Goal: Information Seeking & Learning: Learn about a topic

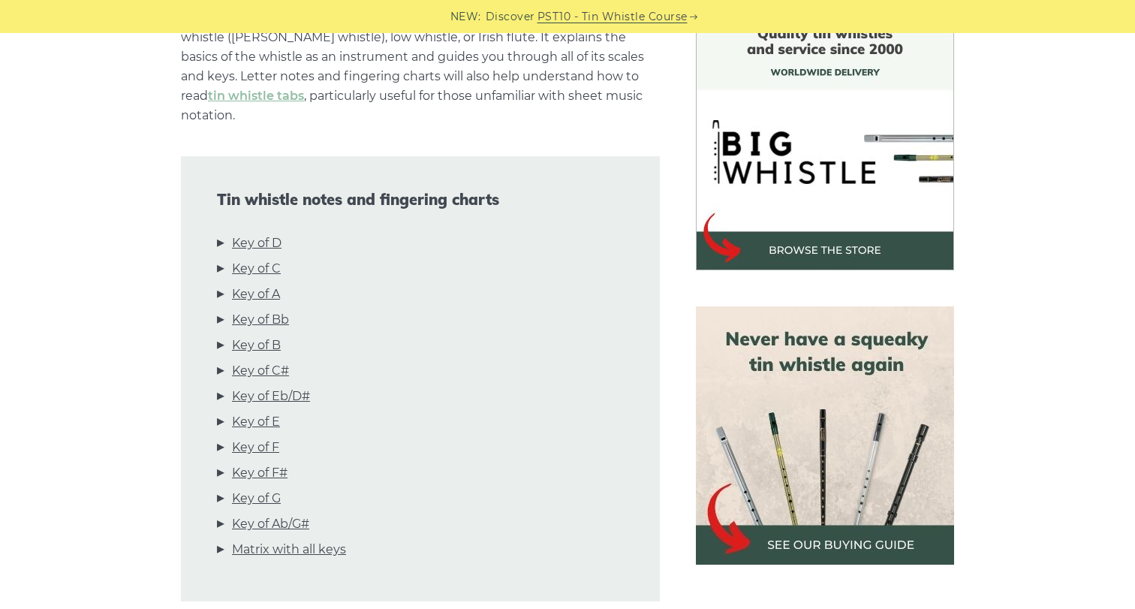
scroll to position [472, 0]
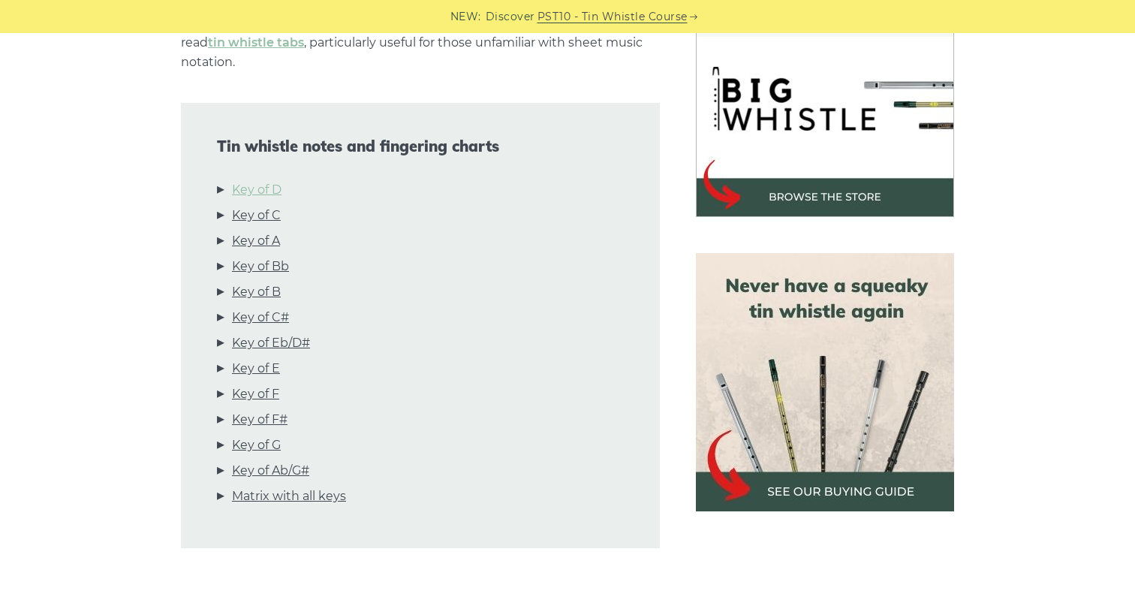
click at [276, 180] on link "Key of D" at bounding box center [257, 190] width 50 height 20
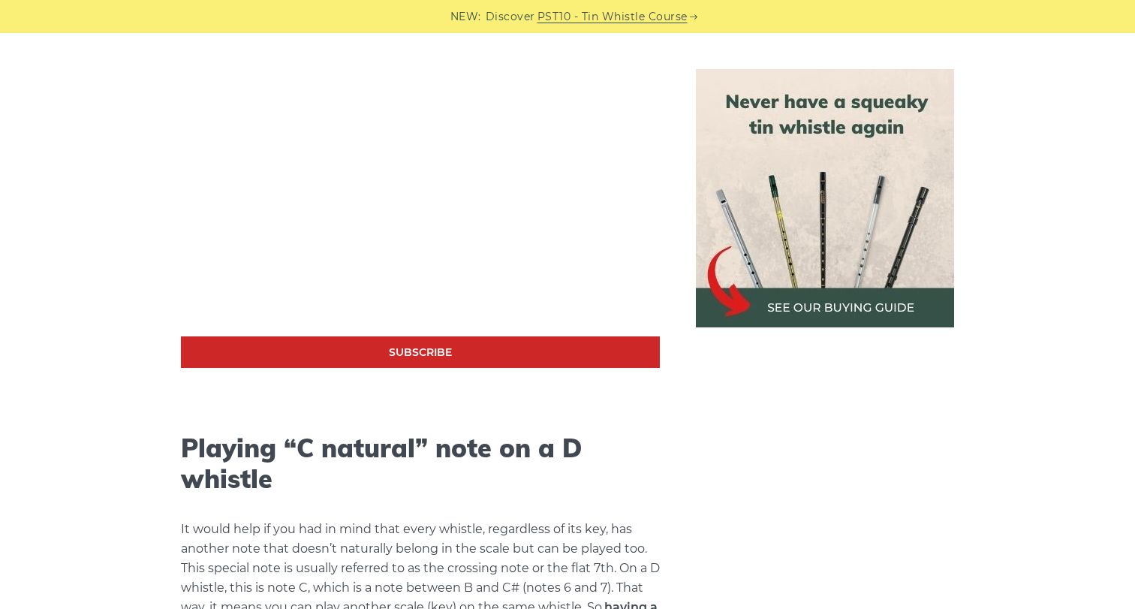
scroll to position [2790, 0]
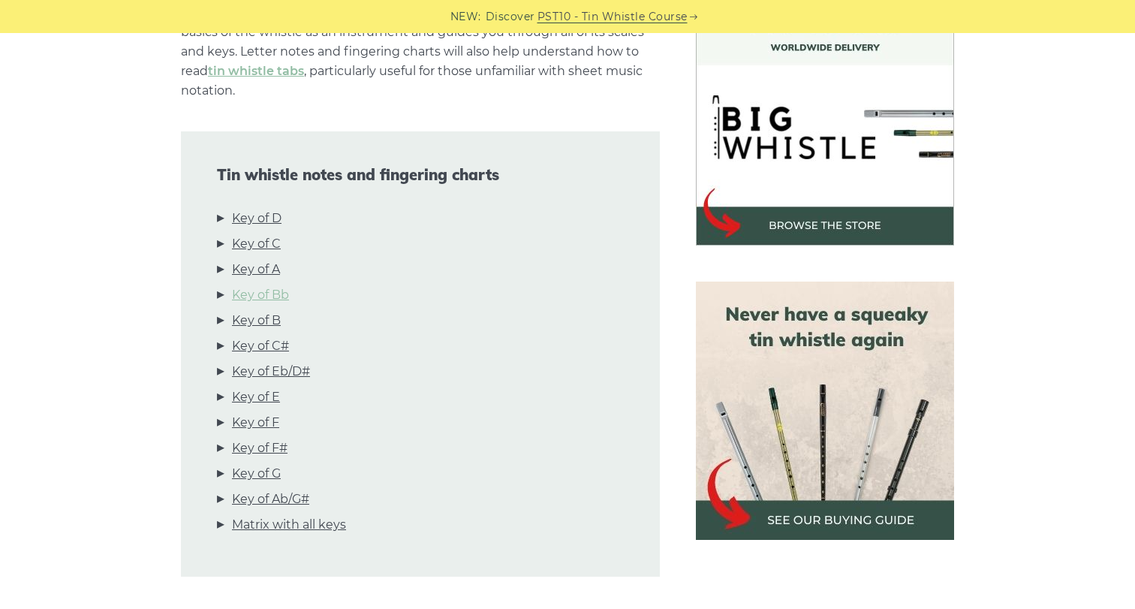
scroll to position [441, 0]
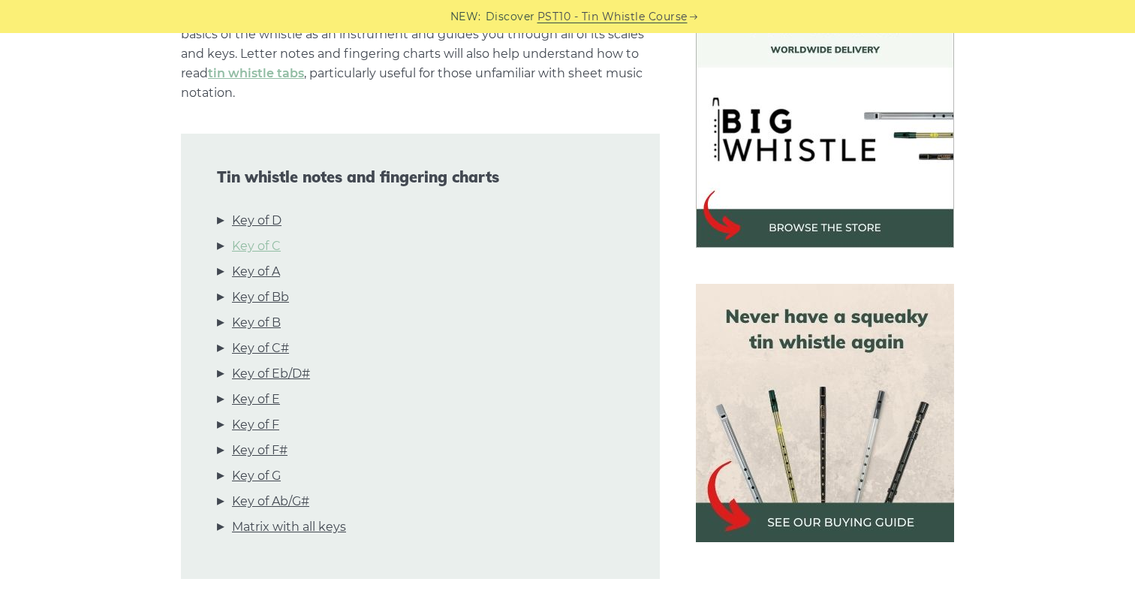
click at [262, 237] on link "Key of C" at bounding box center [256, 247] width 49 height 20
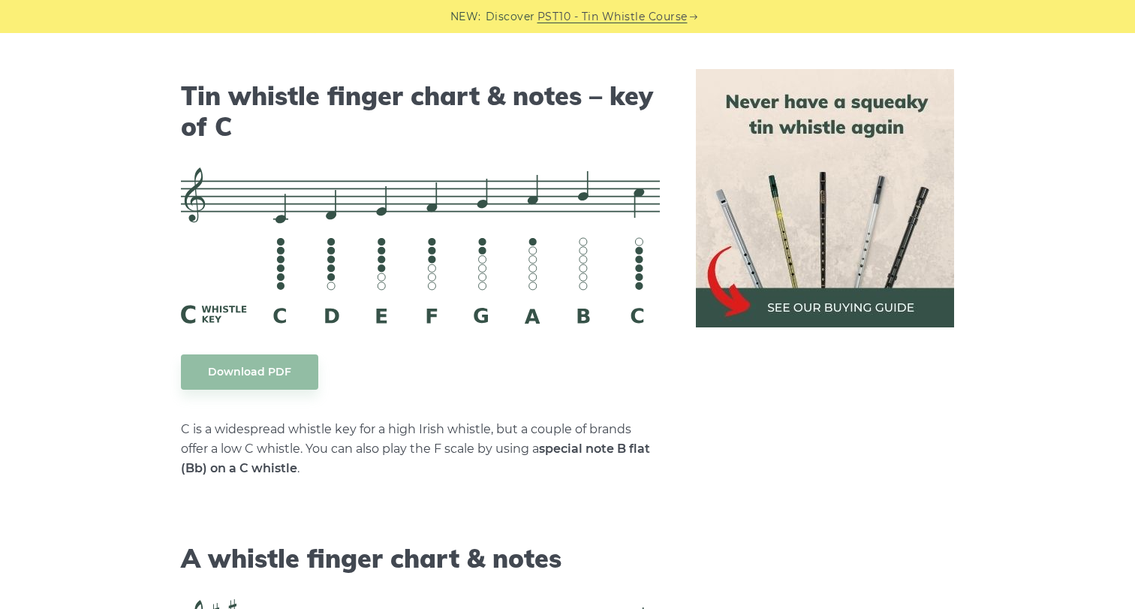
scroll to position [3748, 0]
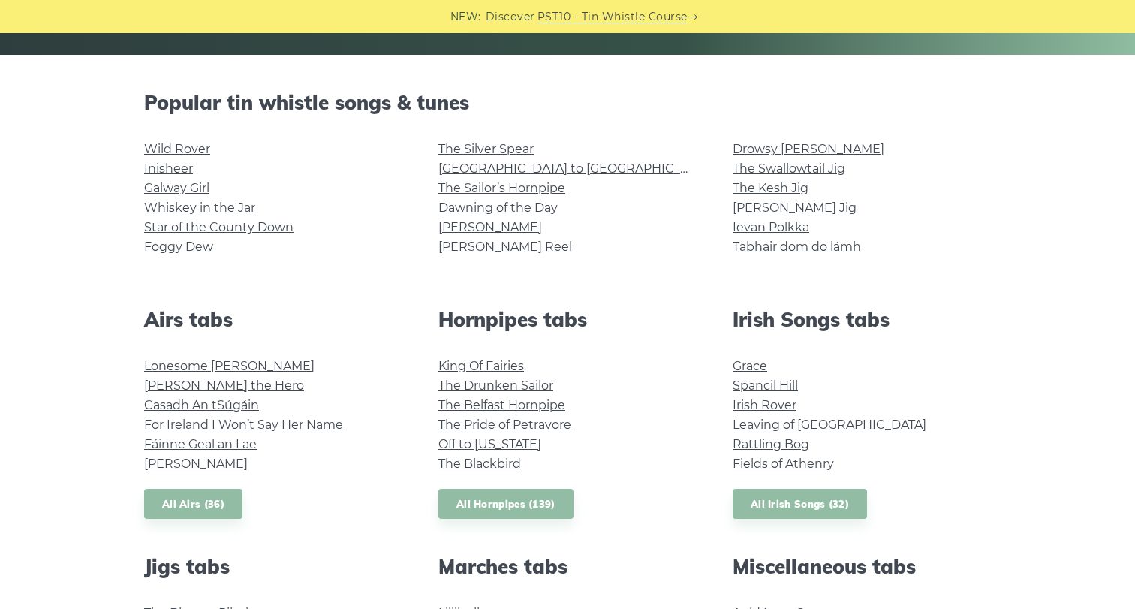
scroll to position [341, 0]
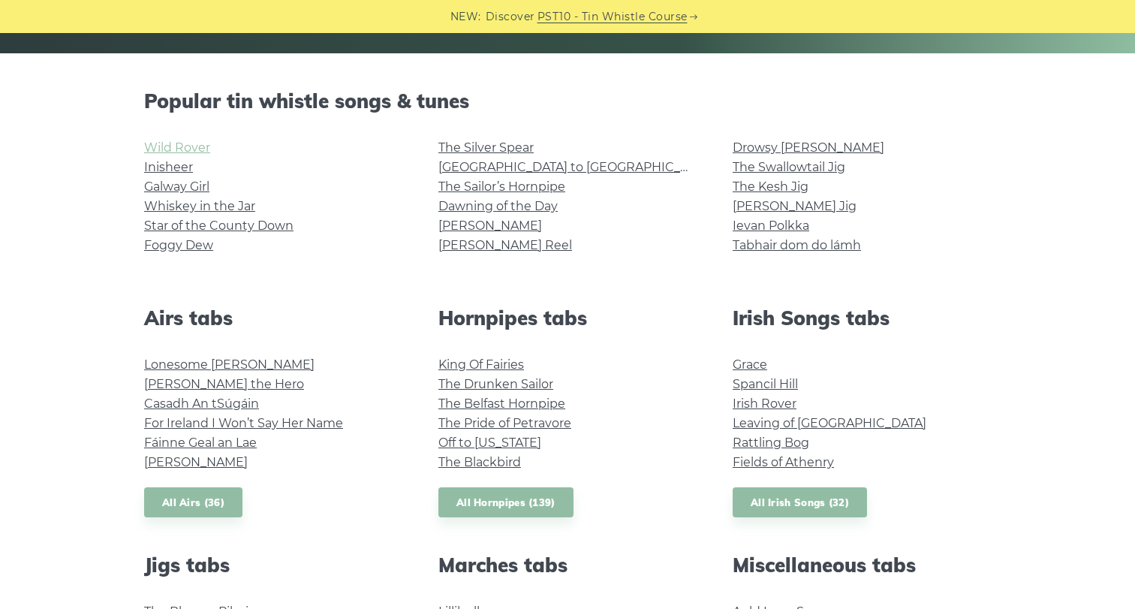
click at [175, 146] on link "Wild Rover" at bounding box center [177, 147] width 66 height 14
click at [192, 195] on li "Galway Girl" at bounding box center [273, 187] width 258 height 20
click at [190, 186] on link "Galway Girl" at bounding box center [176, 186] width 65 height 14
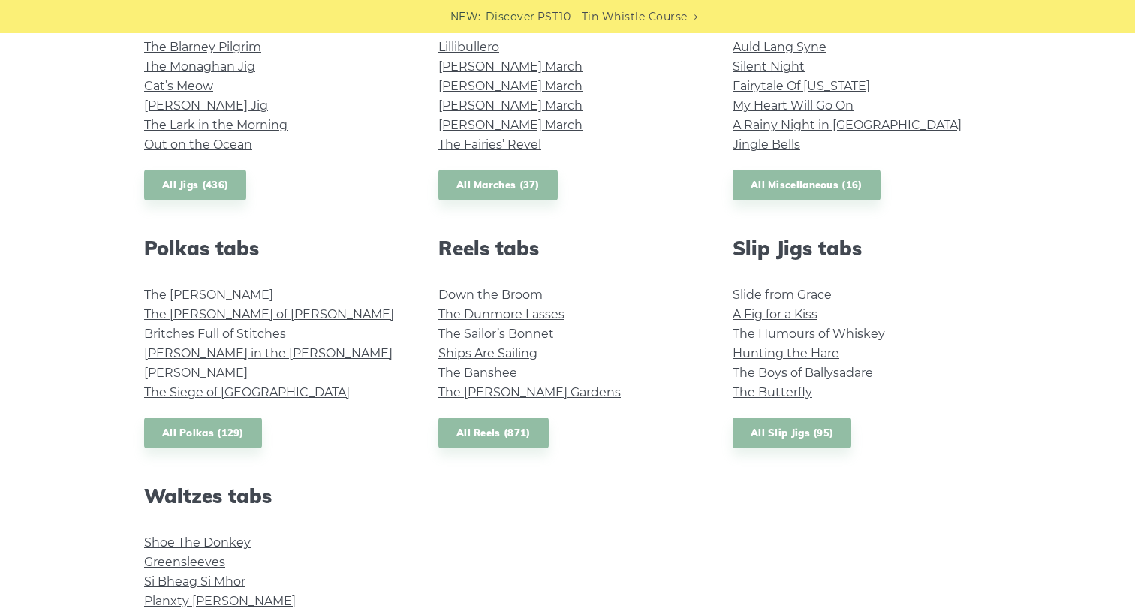
scroll to position [920, 0]
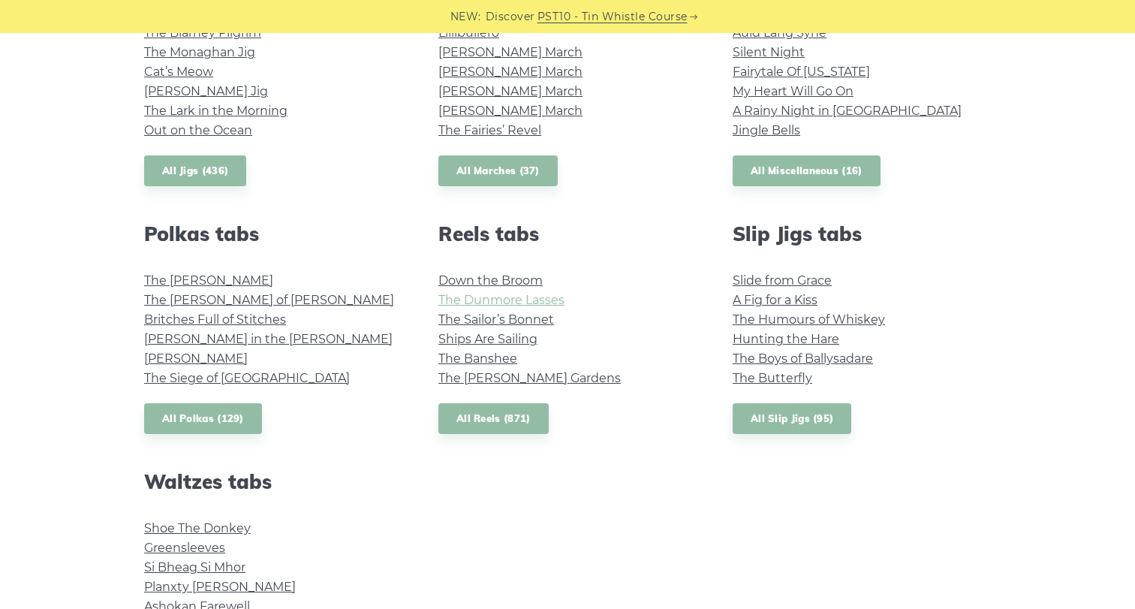
click at [500, 297] on link "The Dunmore Lasses" at bounding box center [502, 300] width 126 height 14
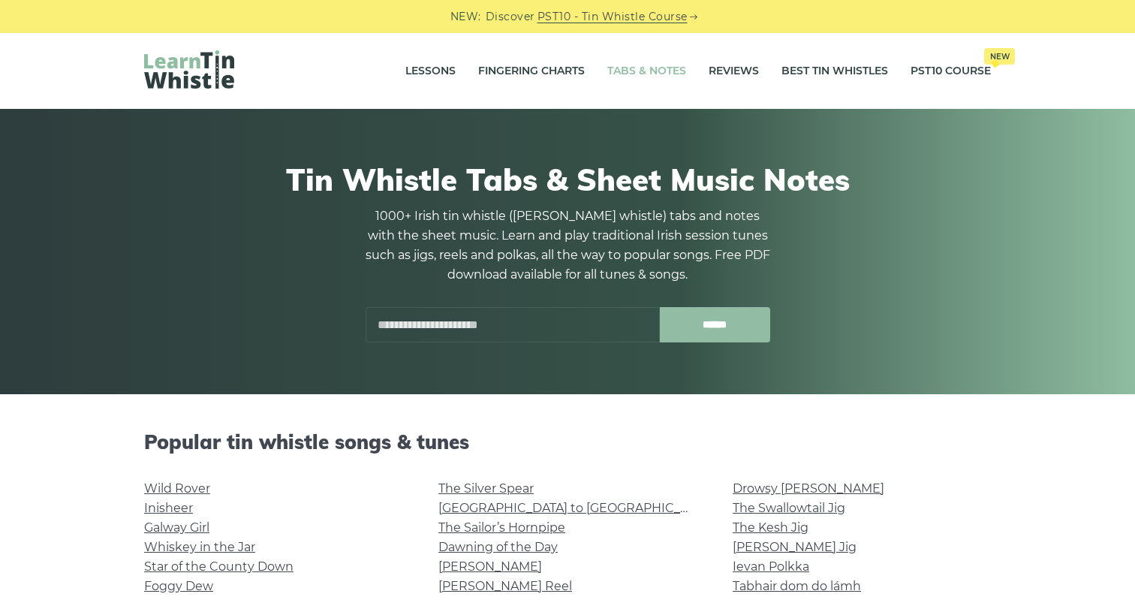
scroll to position [0, 0]
click at [649, 63] on link "Tabs & Notes" at bounding box center [647, 72] width 79 height 38
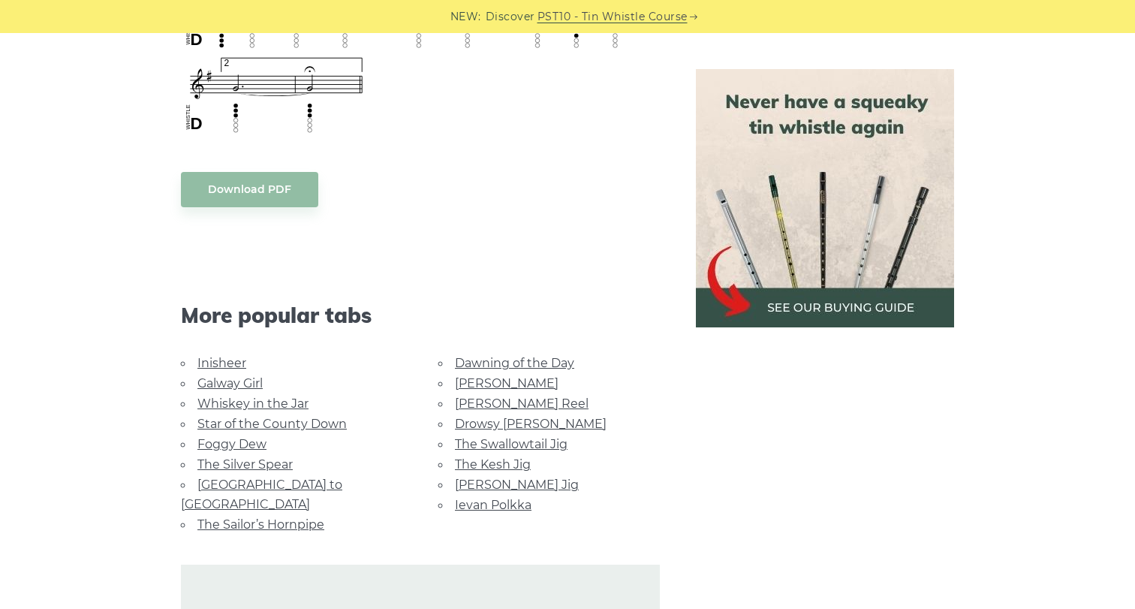
scroll to position [1186, 0]
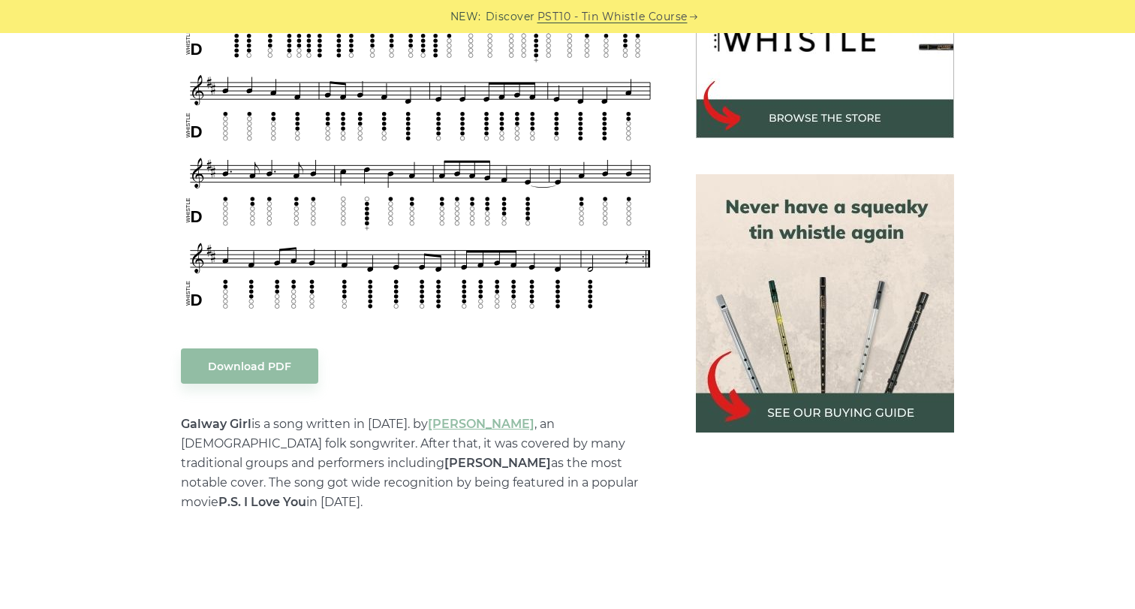
scroll to position [576, 0]
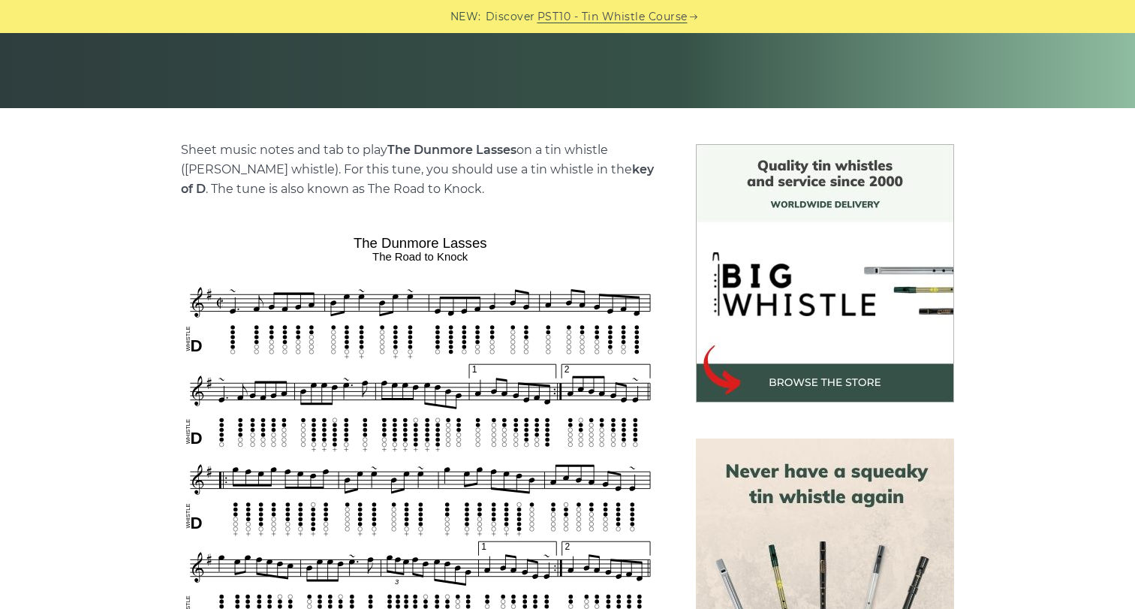
scroll to position [338, 0]
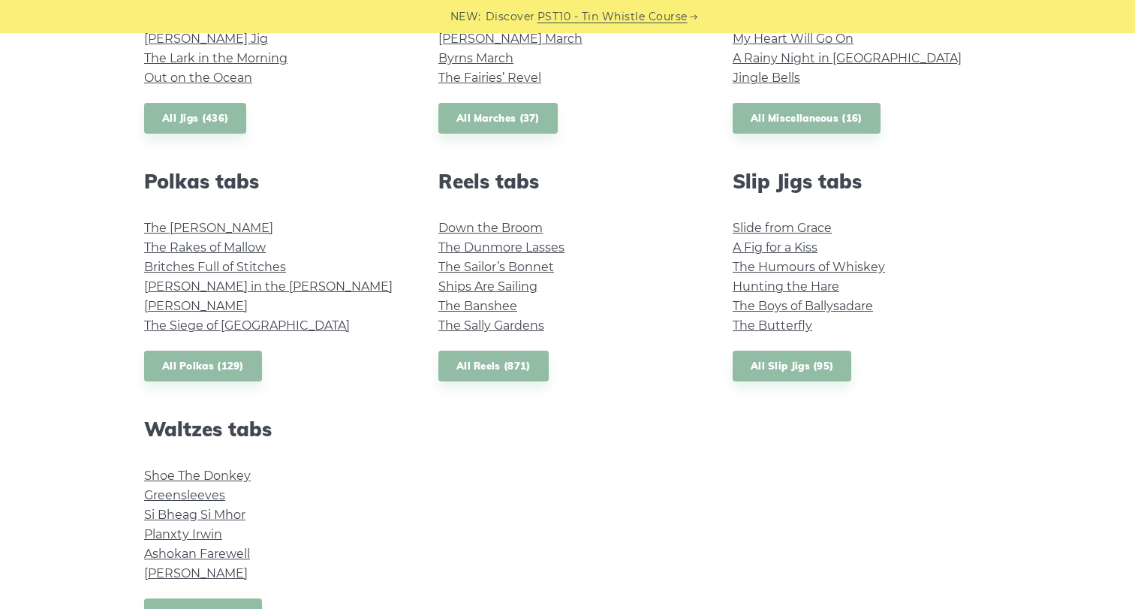
scroll to position [1057, 0]
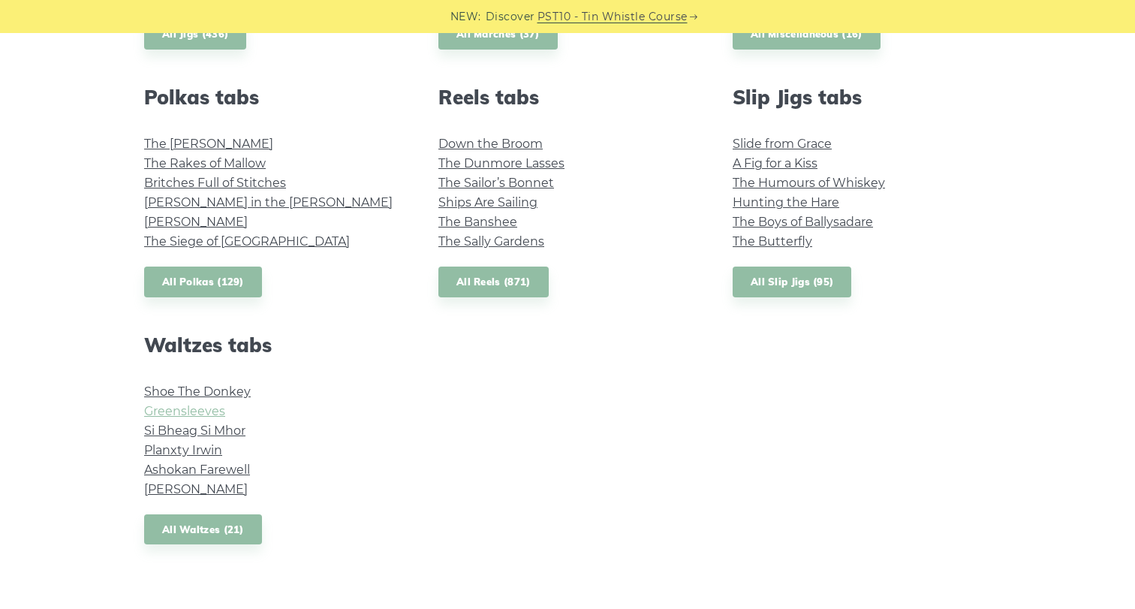
click at [191, 412] on link "Greensleeves" at bounding box center [184, 411] width 81 height 14
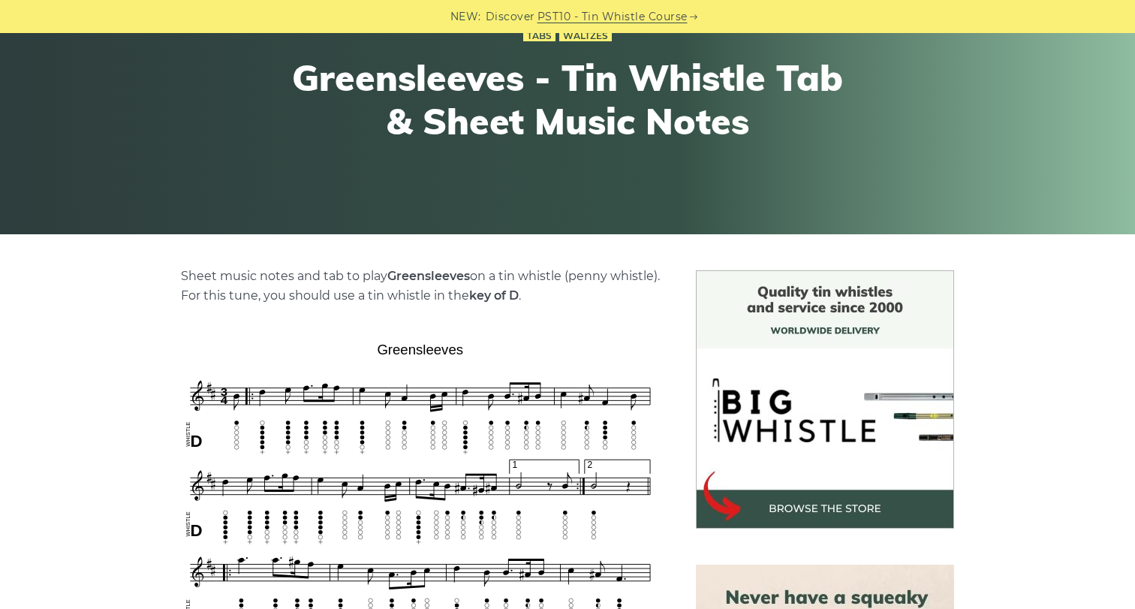
scroll to position [180, 0]
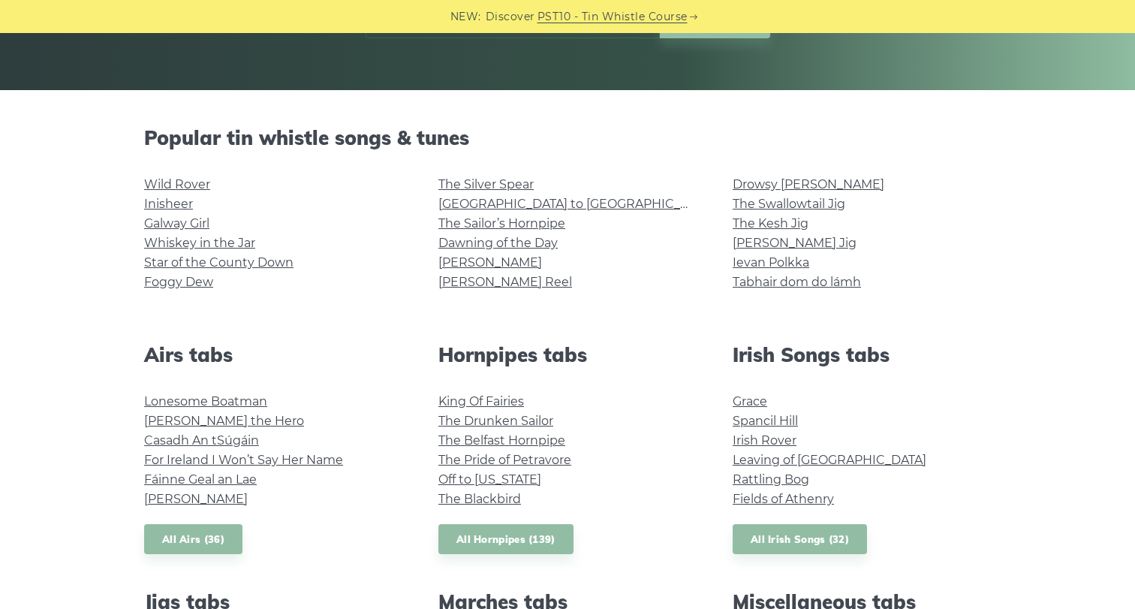
scroll to position [397, 0]
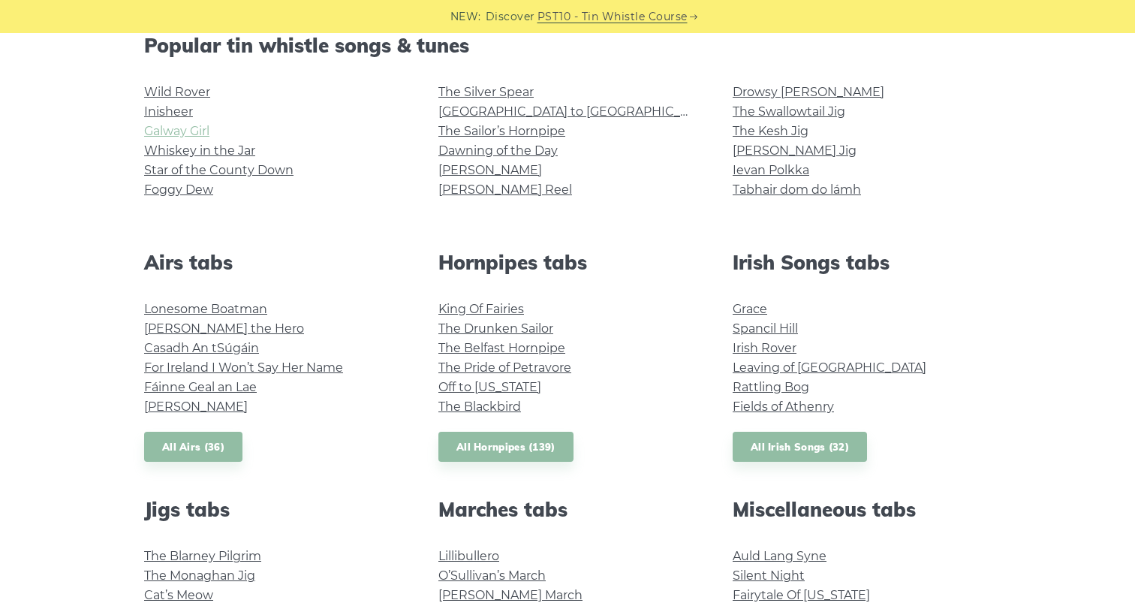
click at [192, 135] on link "Galway Girl" at bounding box center [176, 131] width 65 height 14
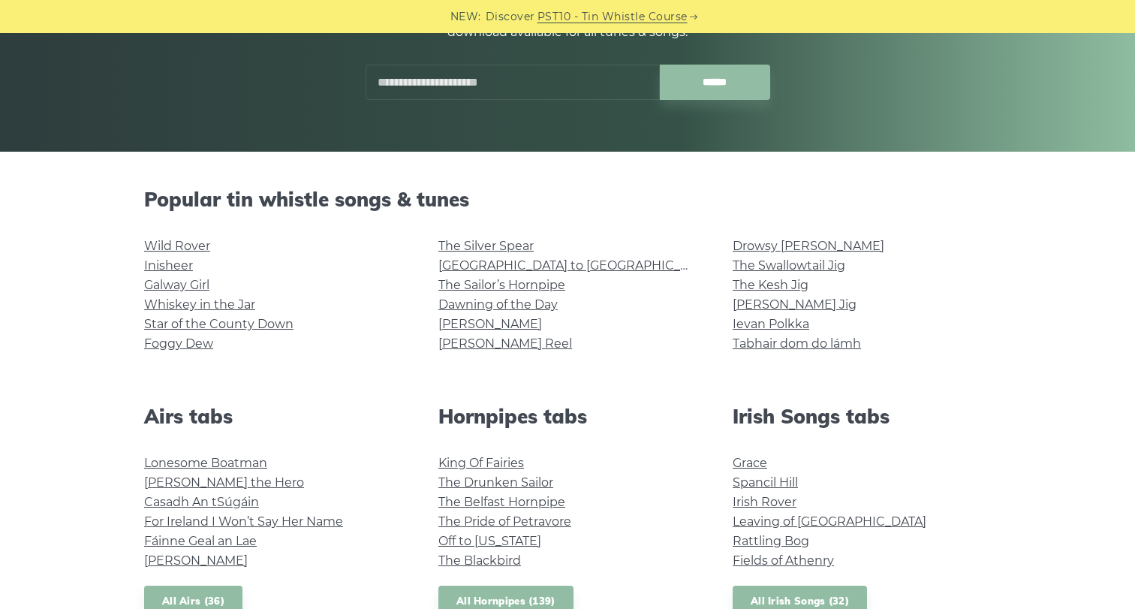
scroll to position [219, 0]
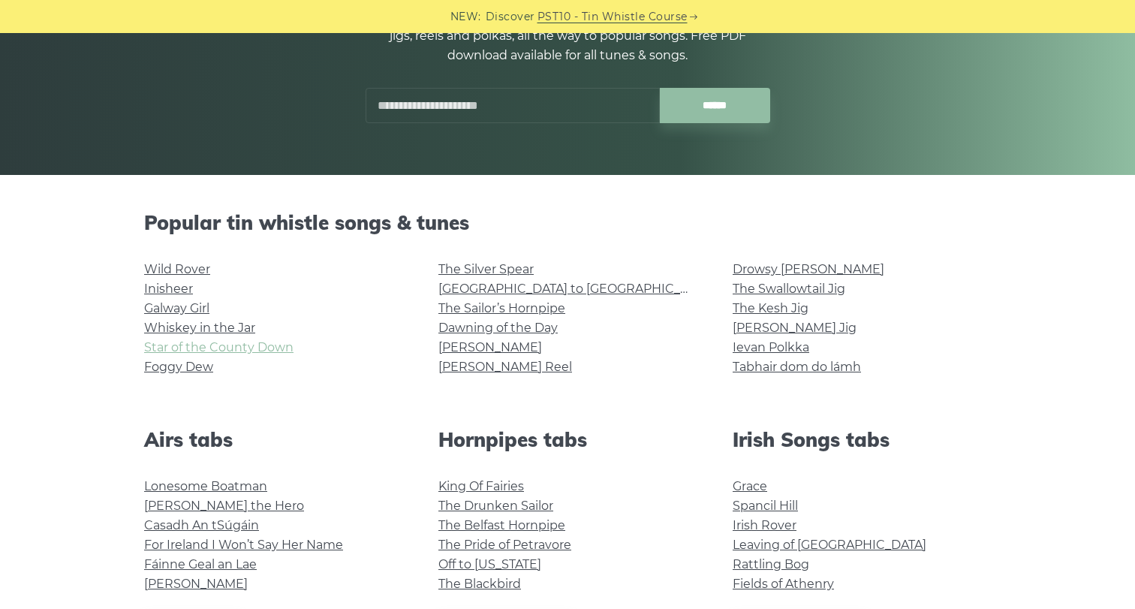
click at [273, 346] on link "Star of the County Down" at bounding box center [218, 347] width 149 height 14
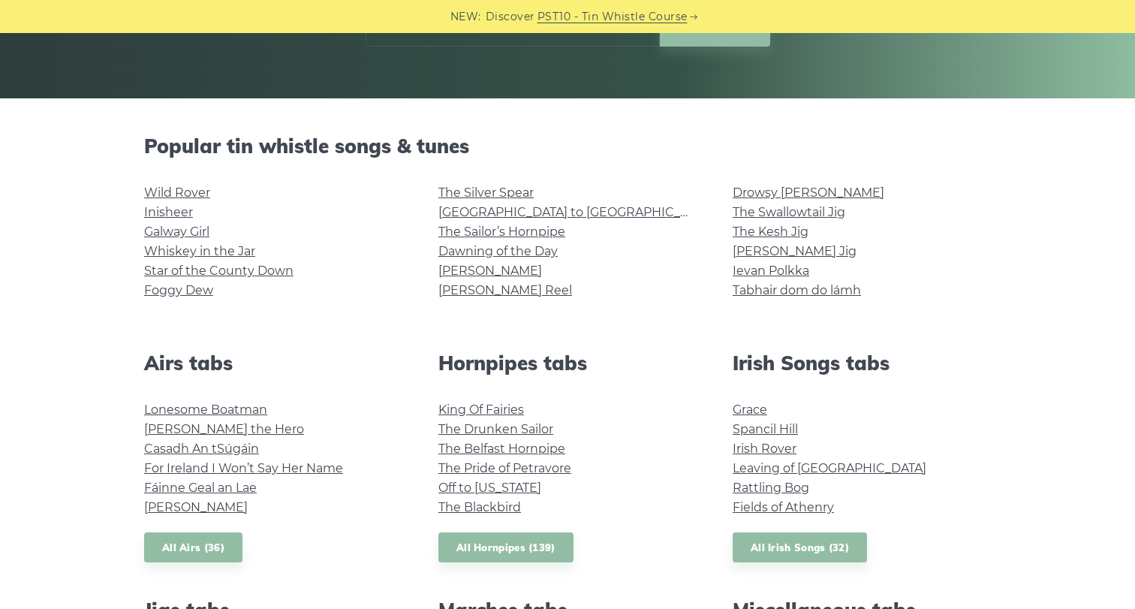
scroll to position [293, 0]
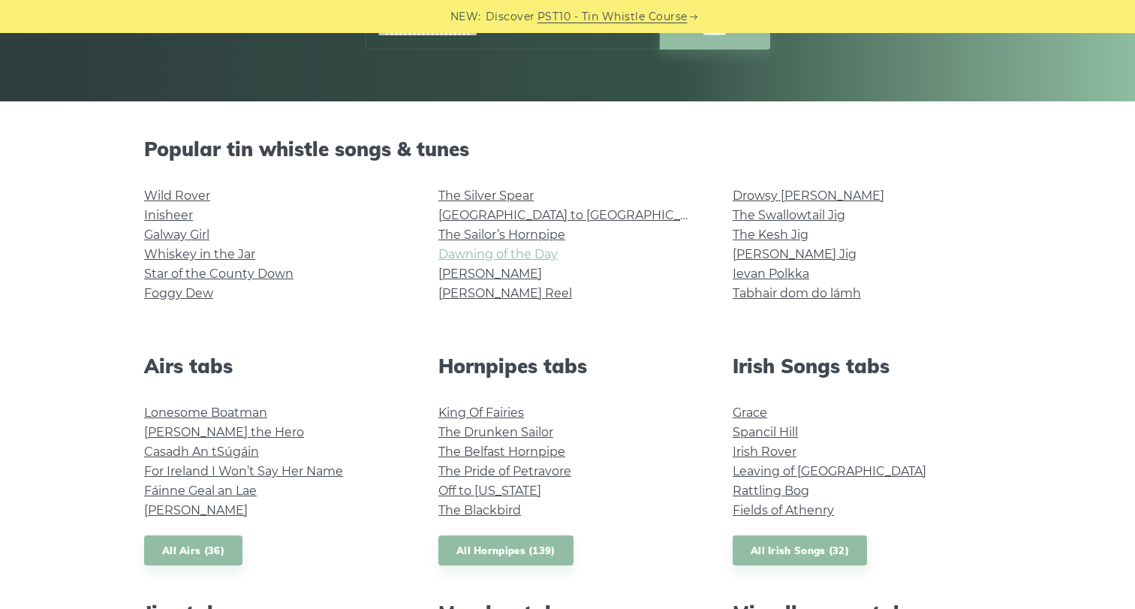
click at [539, 255] on link "Dawning of the Day" at bounding box center [498, 254] width 119 height 14
click at [752, 413] on link "Grace" at bounding box center [750, 413] width 35 height 14
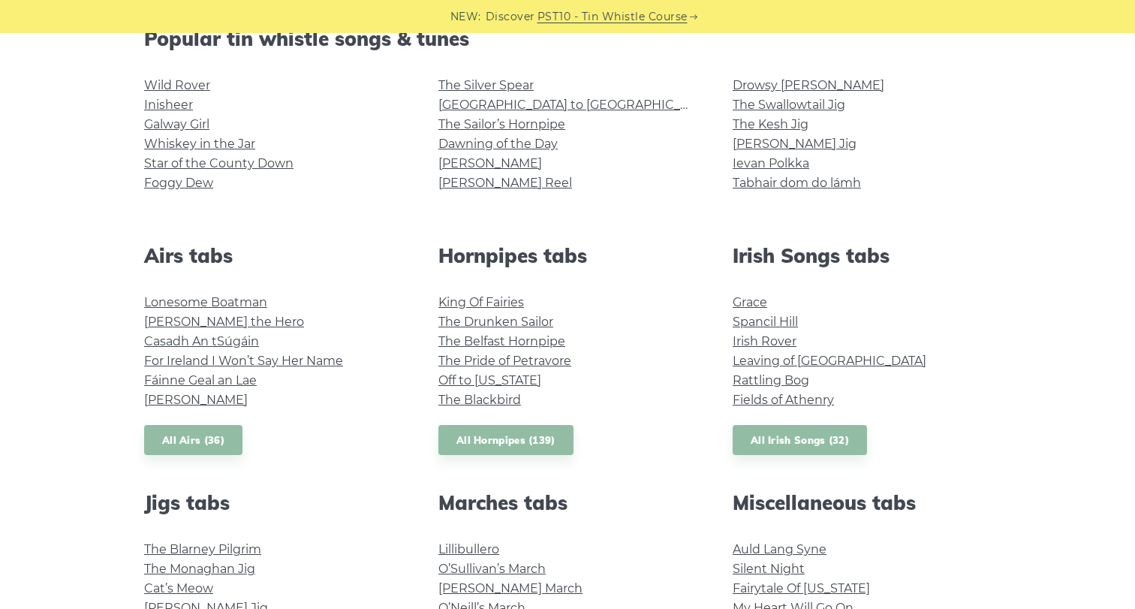
scroll to position [426, 0]
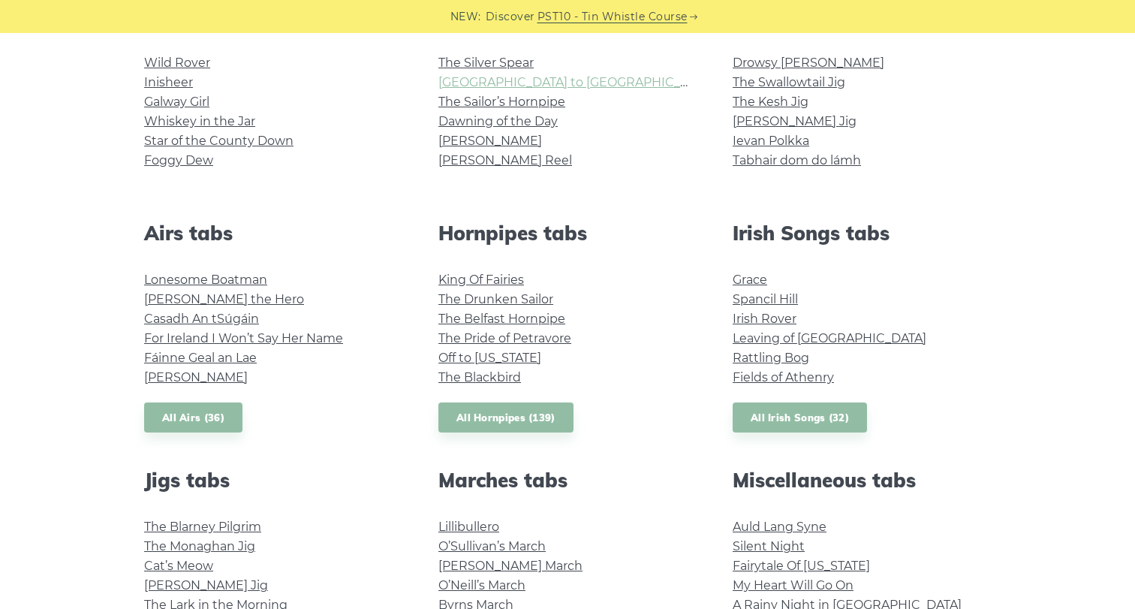
click at [532, 83] on link "[GEOGRAPHIC_DATA] to [GEOGRAPHIC_DATA]" at bounding box center [577, 82] width 277 height 14
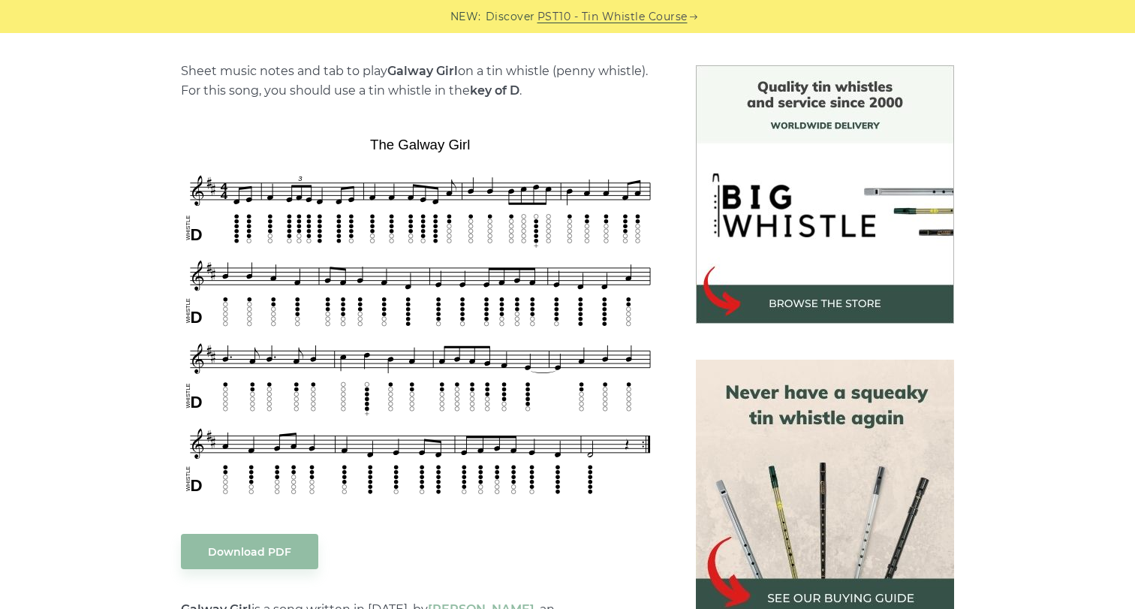
scroll to position [375, 0]
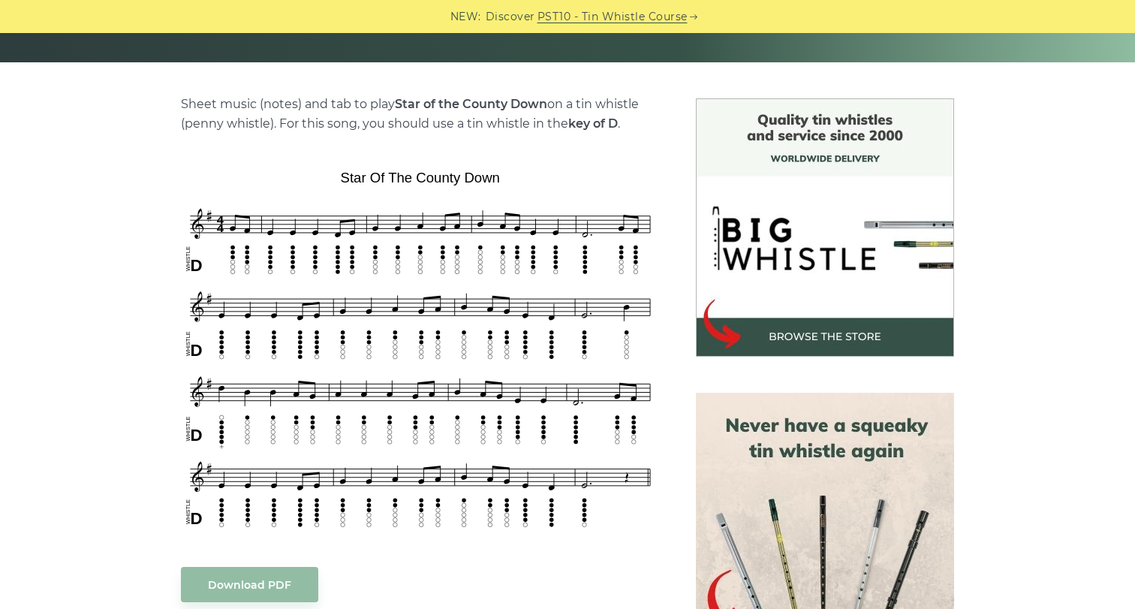
scroll to position [333, 0]
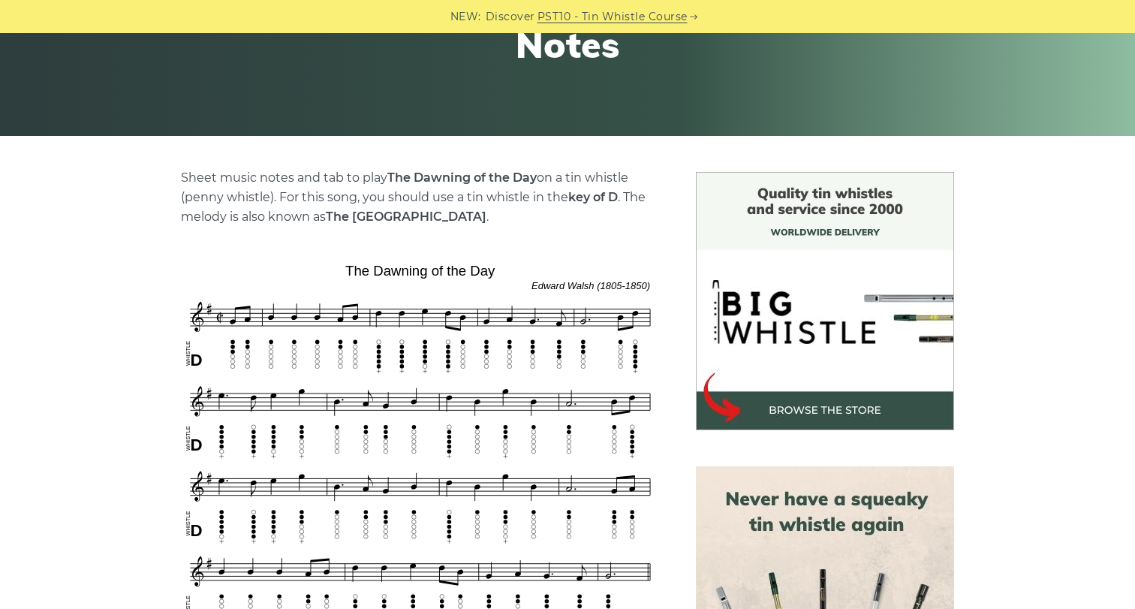
scroll to position [263, 0]
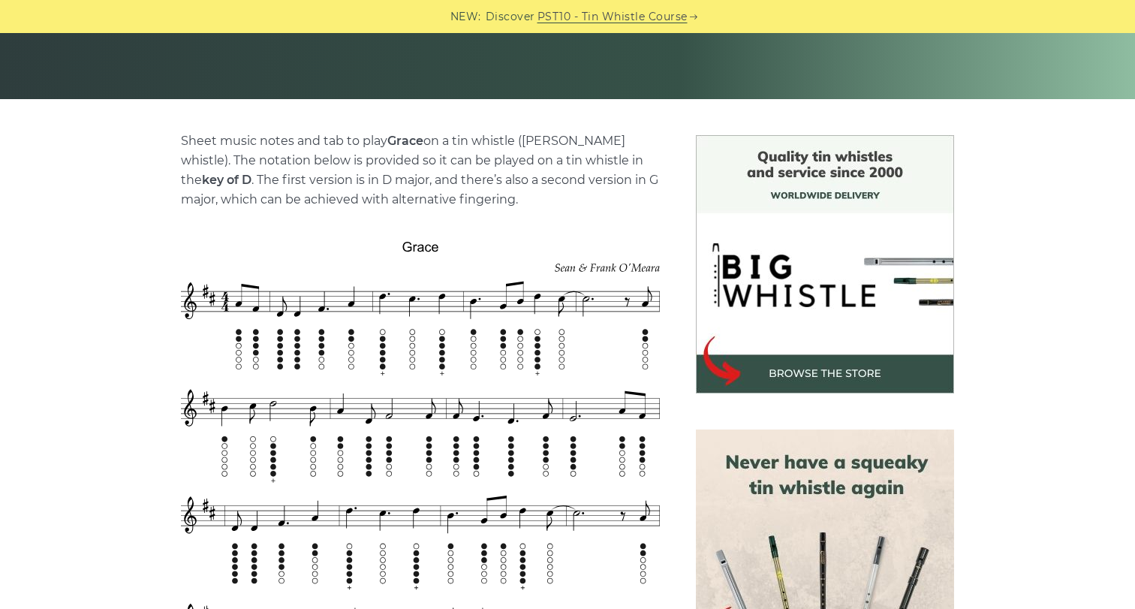
scroll to position [313, 0]
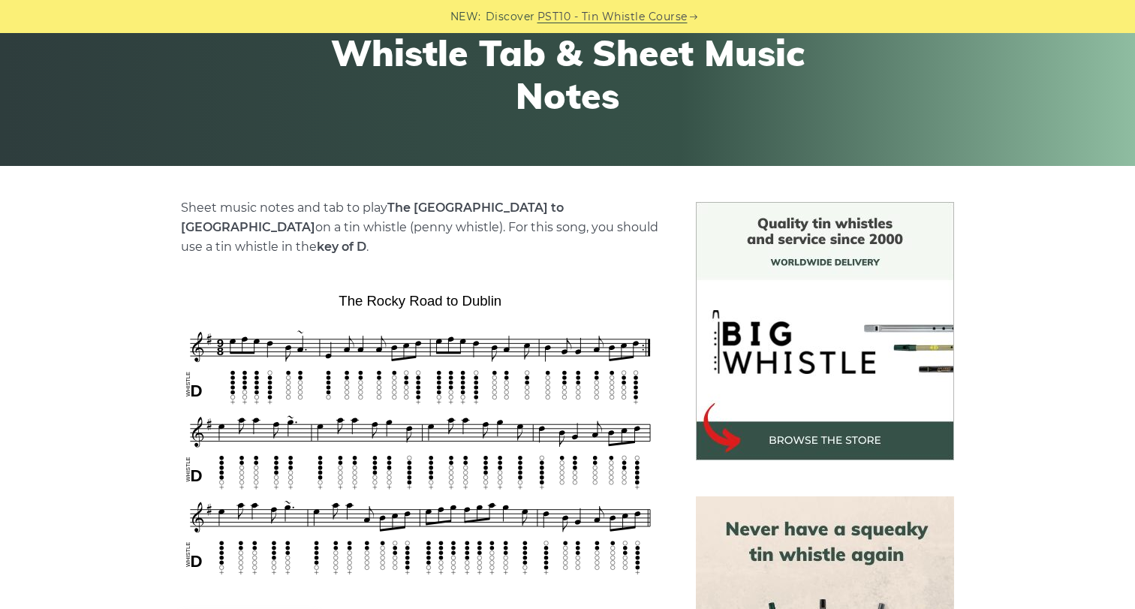
scroll to position [261, 0]
